Goal: Task Accomplishment & Management: Manage account settings

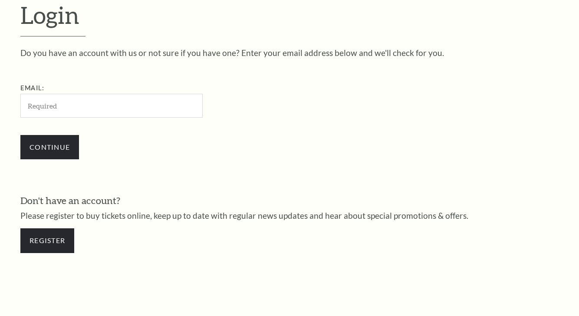
scroll to position [241, 0]
click at [134, 100] on input "Email:" at bounding box center [111, 105] width 182 height 24
type input "bhakta.hema@gmail.com"
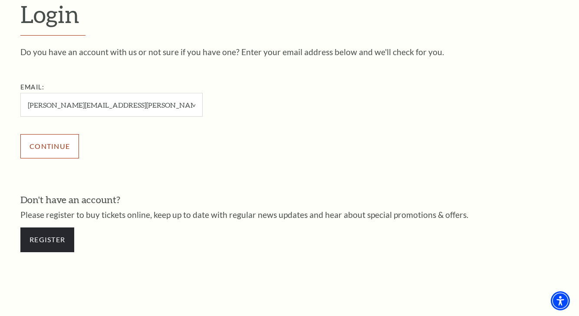
click at [62, 148] on input "Continue" at bounding box center [49, 146] width 59 height 24
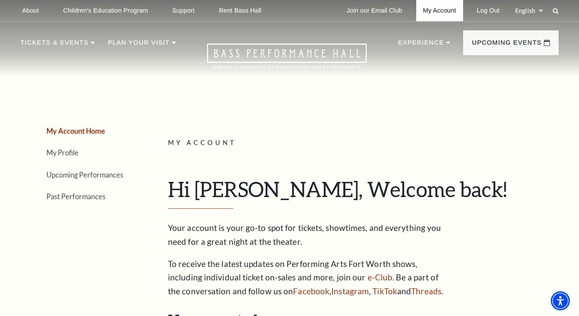
click at [443, 13] on link "My Account" at bounding box center [439, 10] width 47 height 21
click at [77, 155] on link "My Profile" at bounding box center [62, 152] width 32 height 8
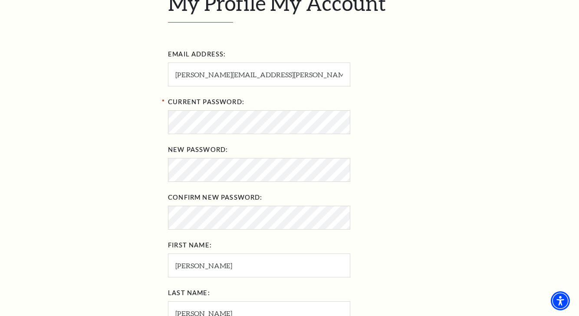
scroll to position [216, 0]
